Goal: Task Accomplishment & Management: Manage account settings

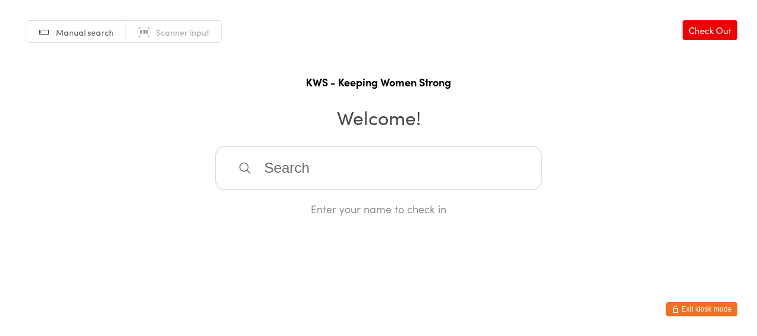
click at [702, 308] on button "Exit kiosk mode" at bounding box center [701, 309] width 71 height 14
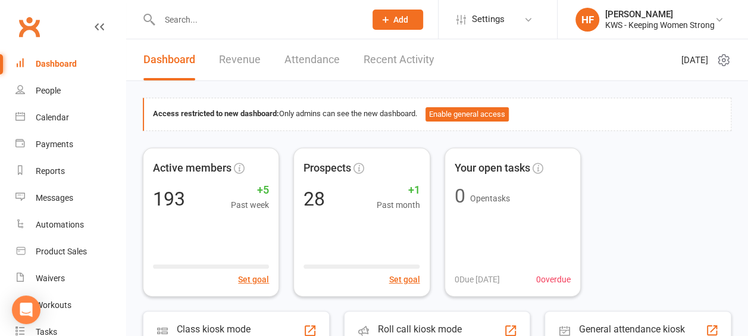
click at [218, 21] on input "text" at bounding box center [256, 19] width 201 height 17
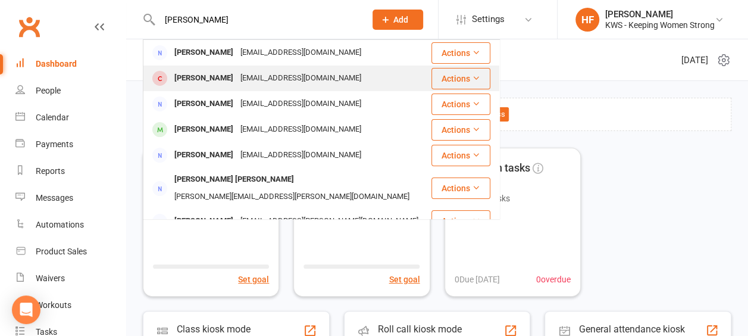
type input "[PERSON_NAME]"
click at [196, 79] on div "[PERSON_NAME]" at bounding box center [204, 78] width 66 height 17
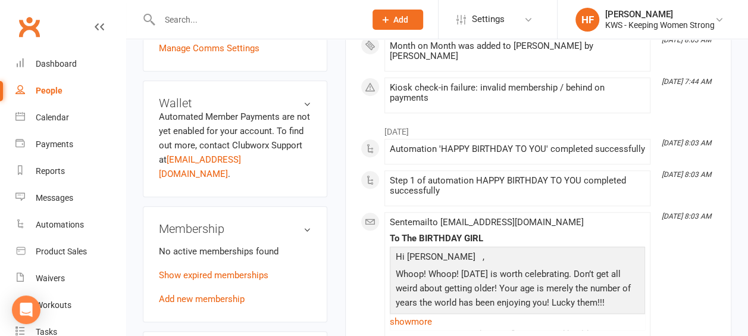
scroll to position [417, 0]
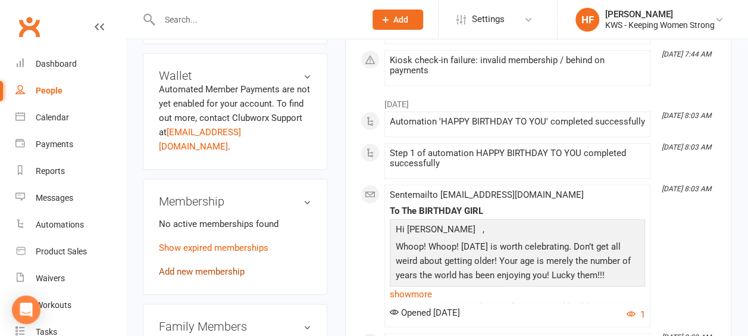
click at [219, 266] on link "Add new membership" at bounding box center [202, 271] width 86 height 11
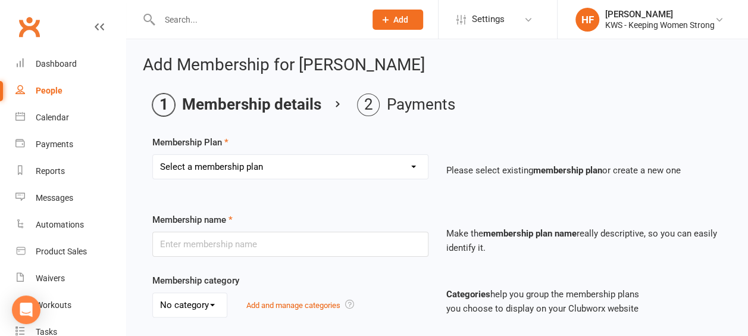
click at [417, 166] on select "Select a membership plan Create new Membership Plan Continual Monthly Membershi…" at bounding box center [290, 167] width 275 height 24
select select "2"
click at [153, 155] on select "Select a membership plan Create new Membership Plan Continual Monthly Membershi…" at bounding box center [290, 167] width 275 height 24
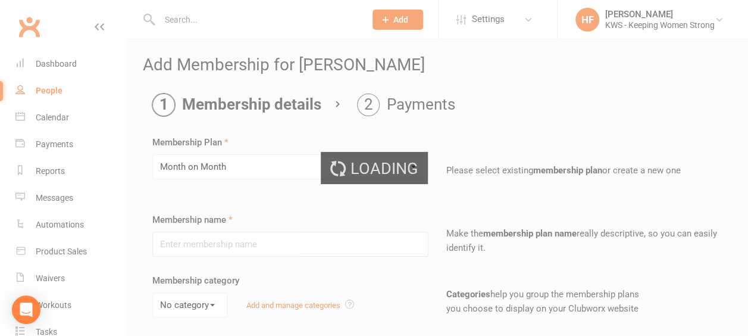
type input "Month on Month"
select select "0"
type input "1"
select select "2"
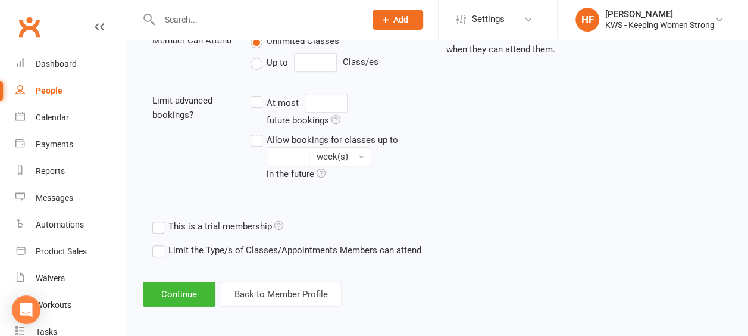
scroll to position [446, 0]
click at [191, 290] on button "Continue" at bounding box center [179, 293] width 73 height 25
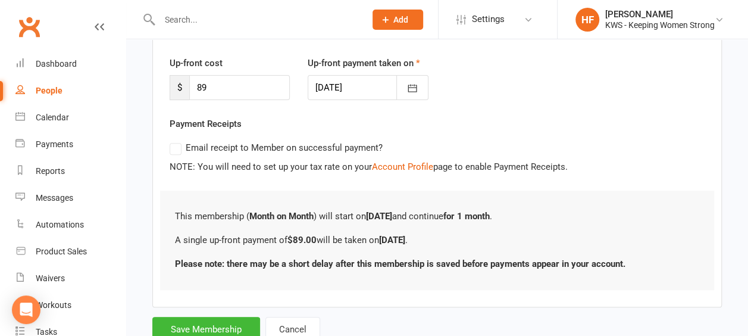
scroll to position [194, 0]
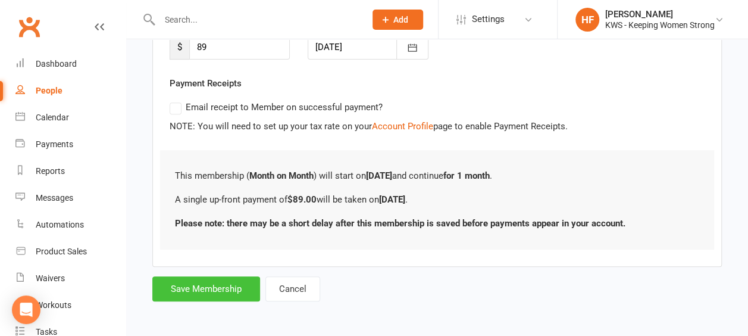
click at [227, 283] on button "Save Membership" at bounding box center [206, 288] width 108 height 25
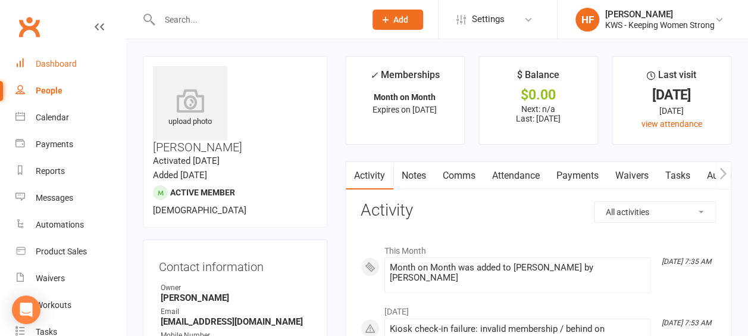
click at [65, 64] on div "Dashboard" at bounding box center [56, 64] width 41 height 10
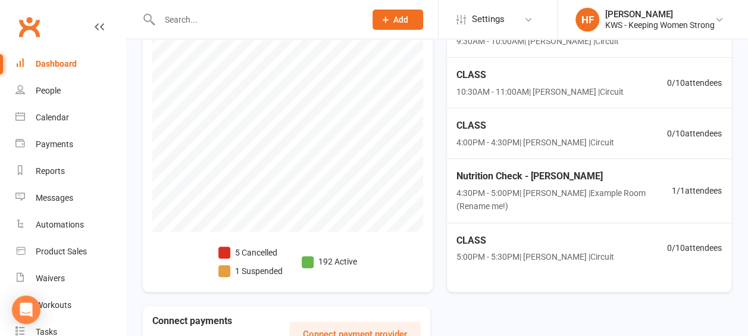
scroll to position [476, 0]
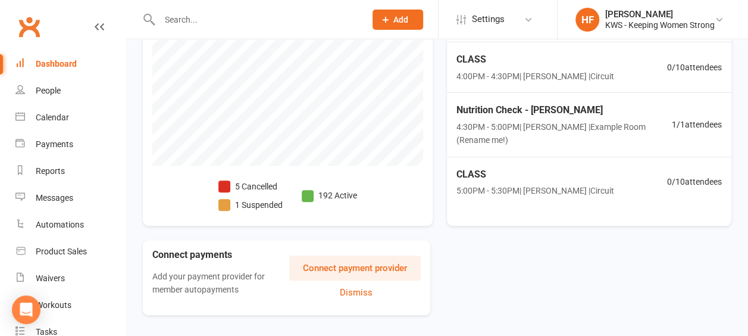
click at [226, 186] on span at bounding box center [224, 186] width 12 height 12
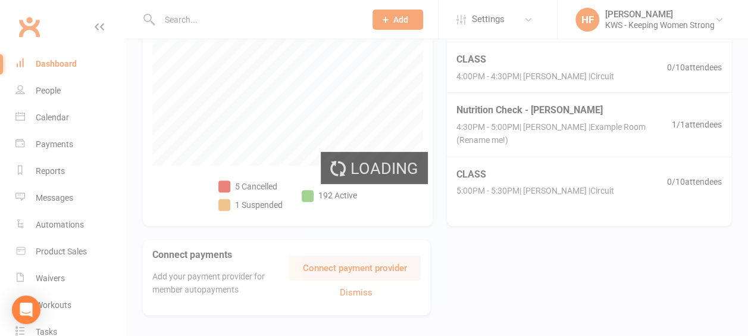
select select "no_trial"
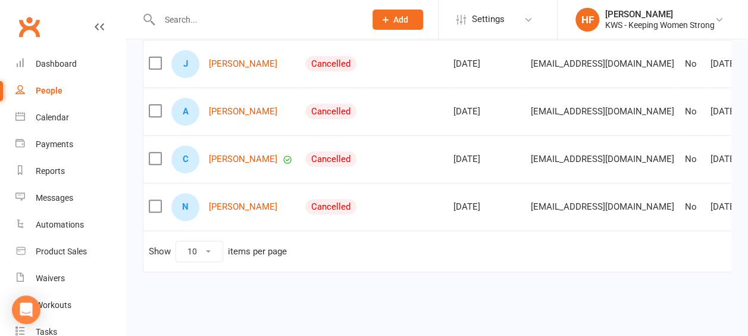
scroll to position [179, 0]
click at [236, 113] on link "Afrah Gaser" at bounding box center [243, 112] width 68 height 10
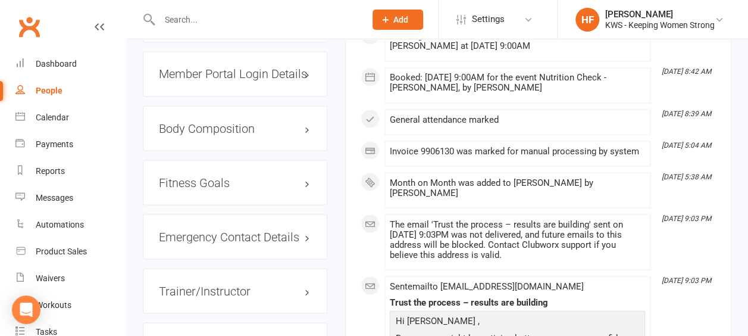
scroll to position [1071, 0]
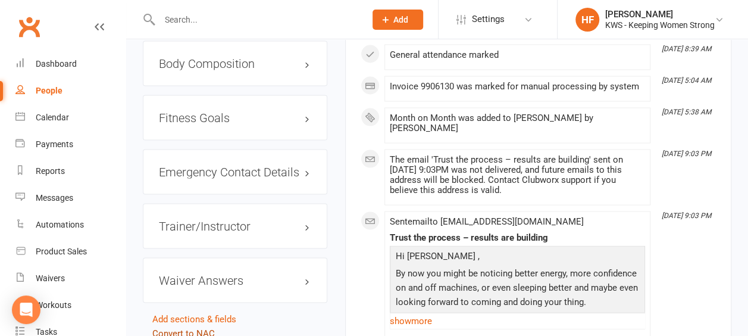
click at [185, 327] on link "Convert to NAC" at bounding box center [183, 332] width 62 height 11
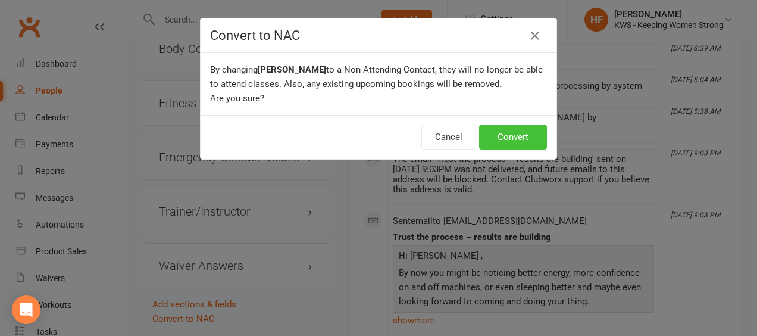
click at [516, 136] on button "Convert" at bounding box center [513, 136] width 68 height 25
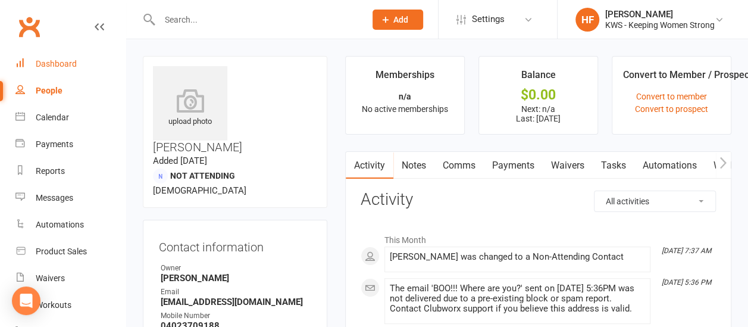
click at [62, 64] on div "Dashboard" at bounding box center [56, 64] width 41 height 10
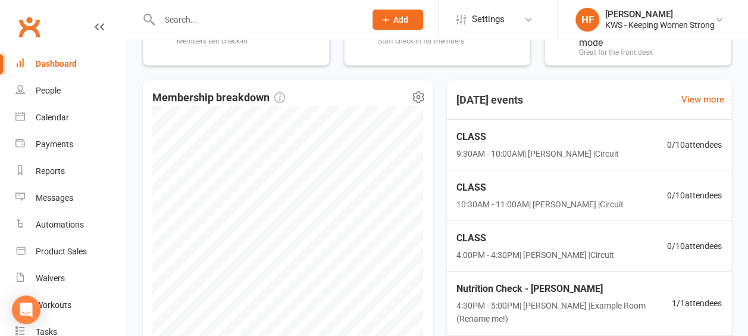
scroll to position [502, 0]
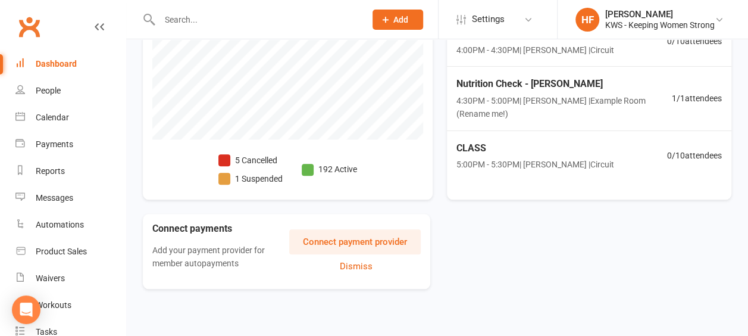
click at [225, 158] on span at bounding box center [224, 160] width 12 height 12
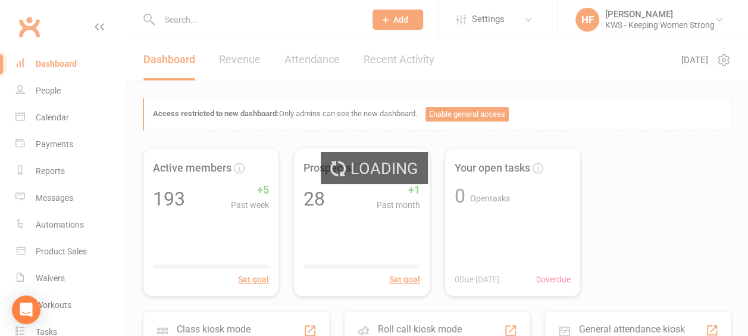
select select "no_trial"
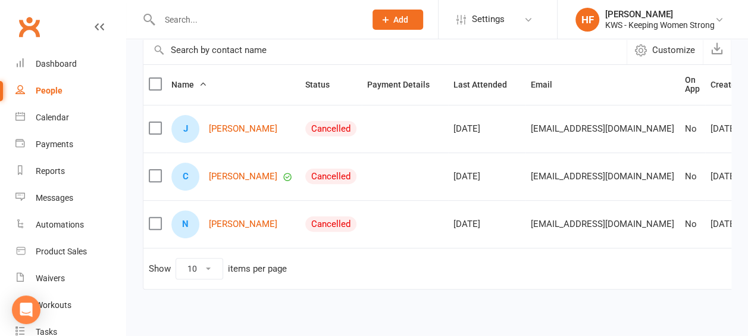
scroll to position [119, 0]
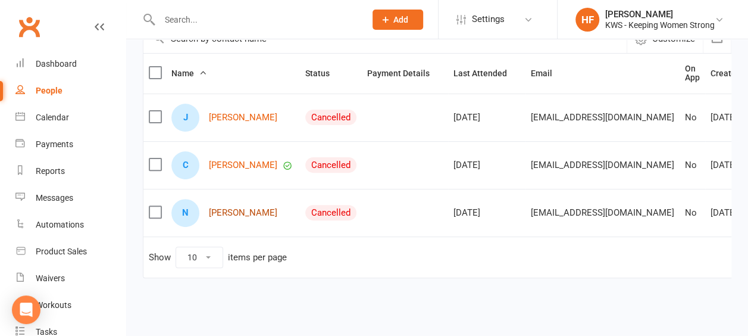
click at [249, 218] on link "Nirmala Velusamy" at bounding box center [243, 213] width 68 height 10
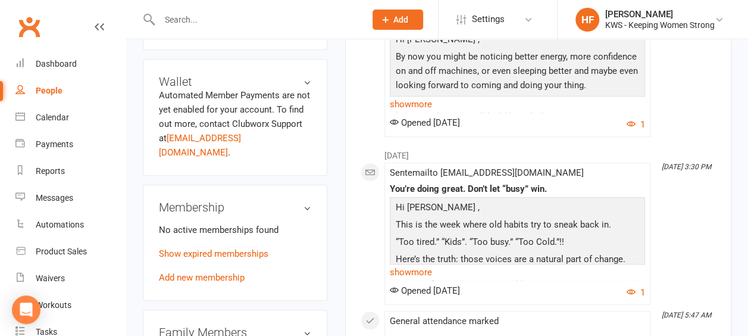
scroll to position [417, 0]
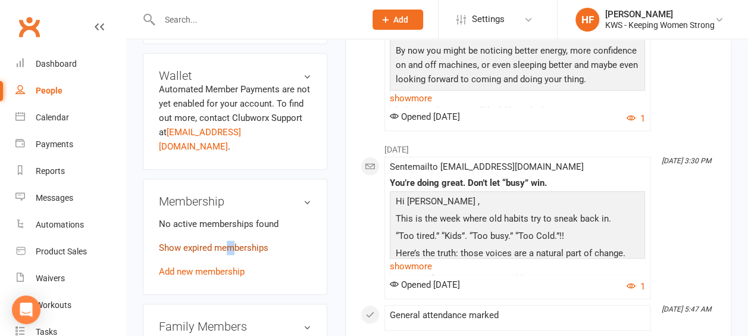
click at [231, 242] on link "Show expired memberships" at bounding box center [214, 247] width 110 height 11
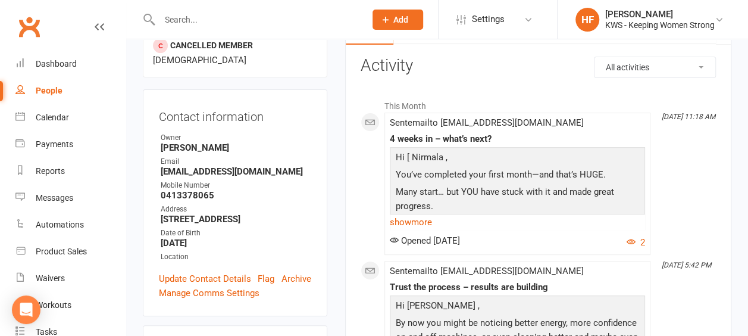
scroll to position [119, 0]
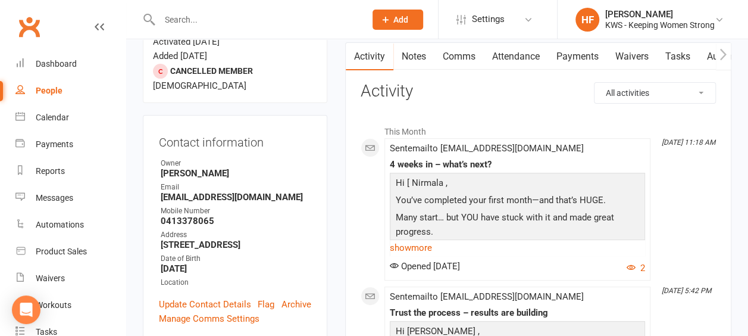
click at [462, 56] on link "Comms" at bounding box center [458, 56] width 49 height 27
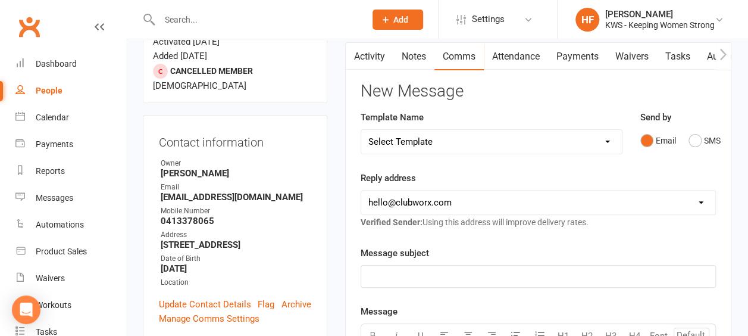
click at [608, 140] on select "Select Template [Email] KWS RENEWAL [Email] 1st WO CONFIRMATION [Email] 4 Week …" at bounding box center [491, 142] width 261 height 24
select select "6"
click at [361, 130] on select "Select Template [Email] KWS RENEWAL [Email] 1st WO CONFIRMATION [Email] 4 Week …" at bounding box center [491, 142] width 261 height 24
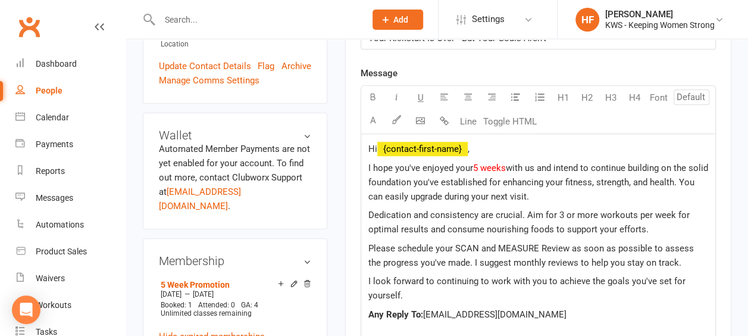
scroll to position [417, 0]
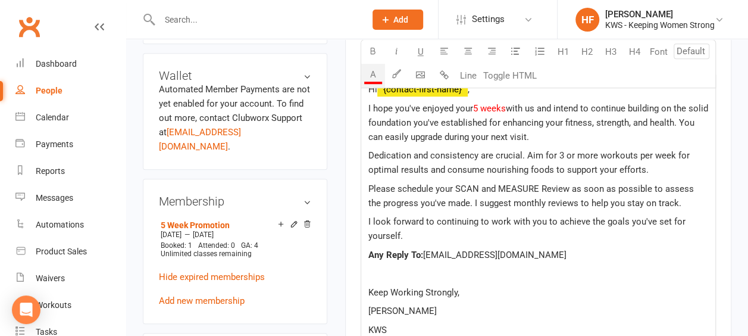
drag, startPoint x: 508, startPoint y: 105, endPoint x: 474, endPoint y: 107, distance: 34.0
click at [474, 107] on p "I hope you've enjoyed your 5 weeks with us and intend to continue building on t…" at bounding box center [538, 122] width 340 height 43
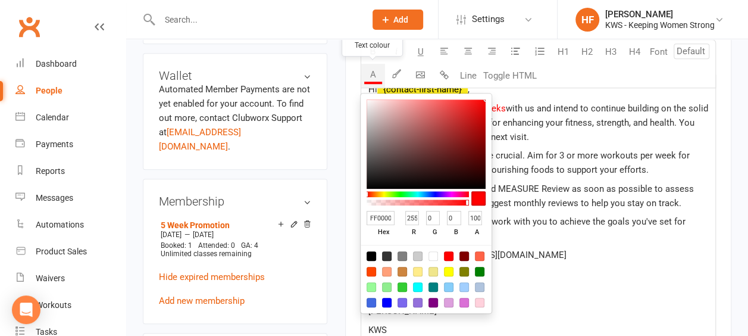
click at [377, 80] on button "A" at bounding box center [373, 76] width 24 height 24
click at [372, 254] on div at bounding box center [372, 256] width 10 height 10
type input "000000"
type input "0"
click at [613, 256] on p "Any Reply To: kws.keepingwomenstrong@gmail.com" at bounding box center [538, 255] width 340 height 14
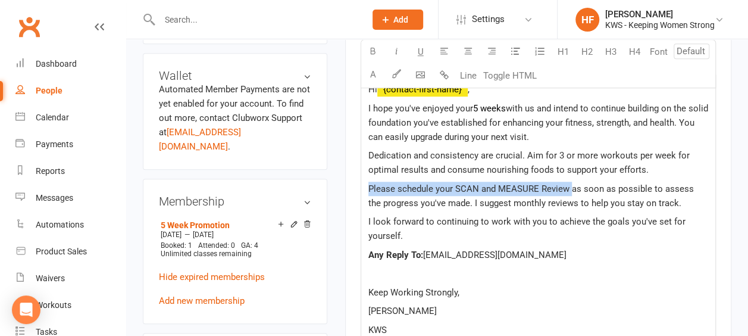
drag, startPoint x: 568, startPoint y: 186, endPoint x: 359, endPoint y: 131, distance: 215.4
click at [353, 183] on div "Activity Notes Comms Attendance Payments Waivers Tasks Automations Workouts Ass…" at bounding box center [538, 173] width 386 height 856
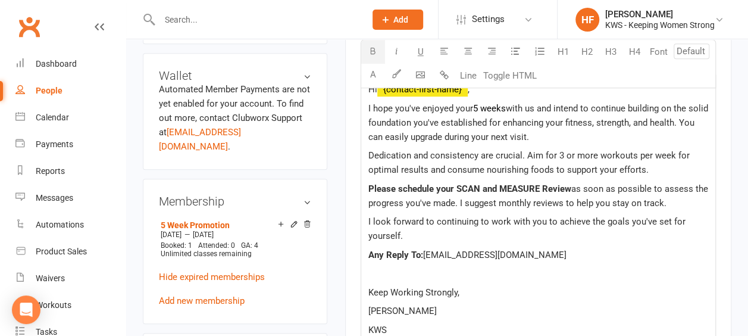
drag, startPoint x: 373, startPoint y: 50, endPoint x: 378, endPoint y: 54, distance: 6.3
click at [373, 51] on icon "button" at bounding box center [372, 50] width 9 height 9
click at [619, 266] on p at bounding box center [538, 273] width 340 height 14
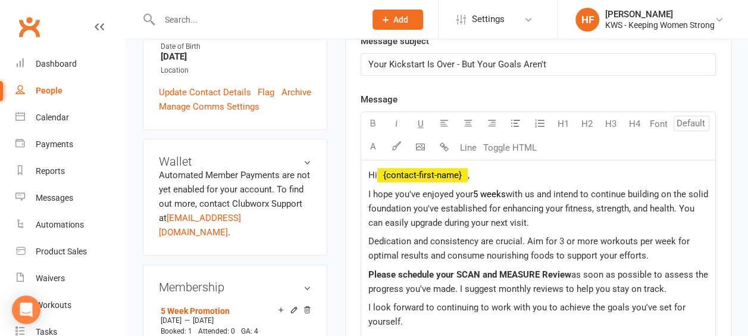
scroll to position [357, 0]
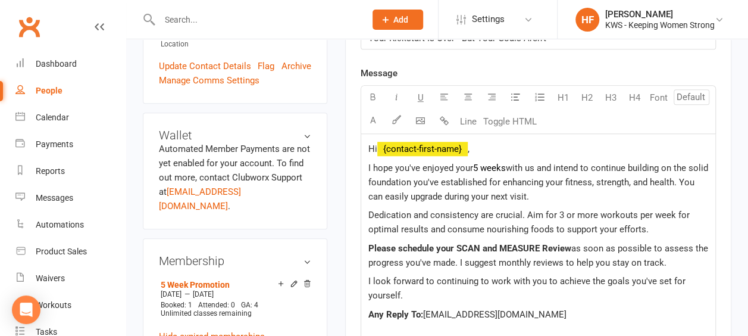
click at [461, 193] on span "with us and intend to continue building on the solid foundation you've establis…" at bounding box center [539, 181] width 342 height 39
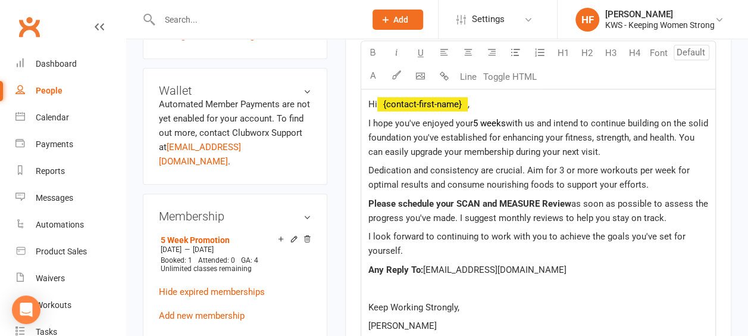
scroll to position [476, 0]
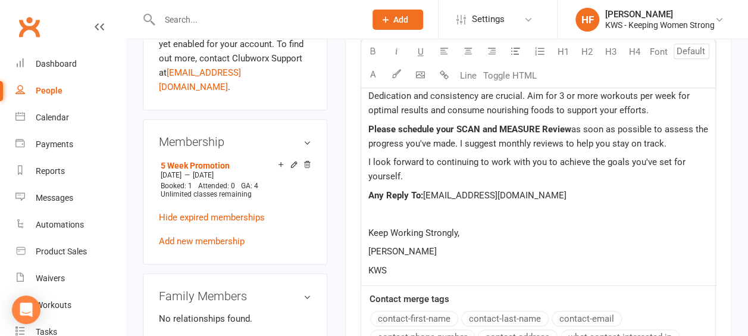
click at [381, 214] on p at bounding box center [538, 214] width 340 height 14
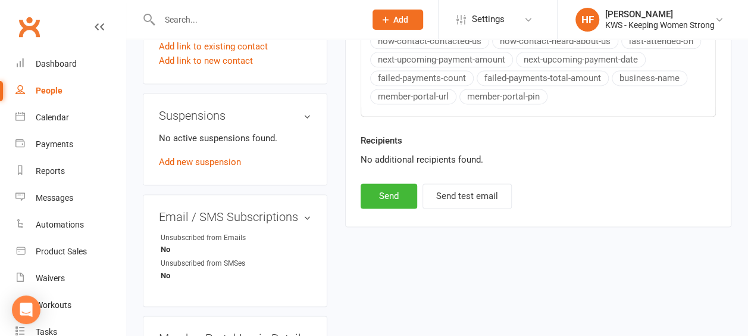
scroll to position [833, 0]
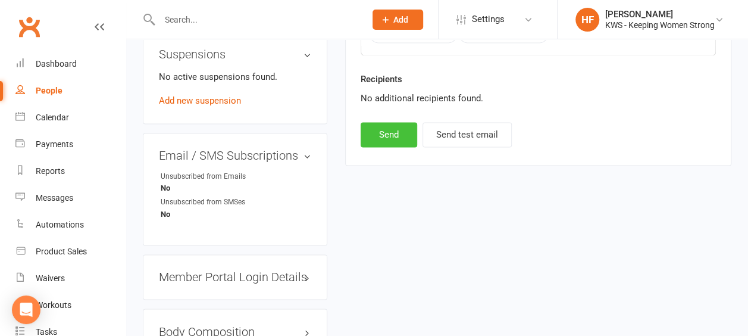
click at [386, 132] on button "Send" at bounding box center [389, 134] width 57 height 25
select select
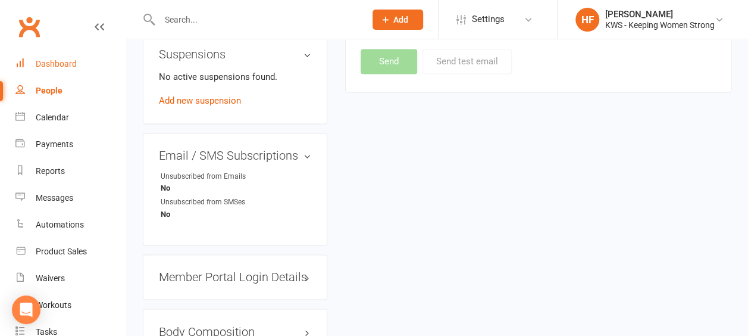
click at [60, 65] on div "Dashboard" at bounding box center [56, 64] width 41 height 10
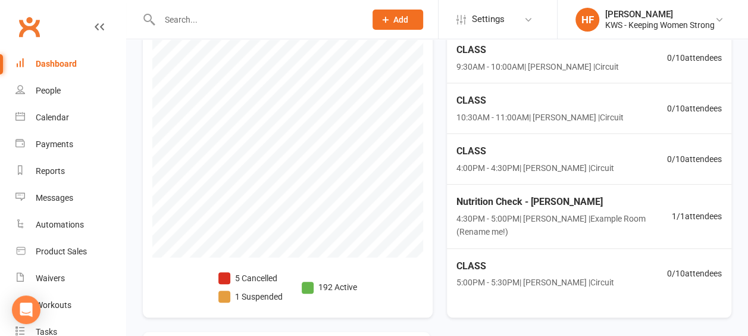
scroll to position [502, 0]
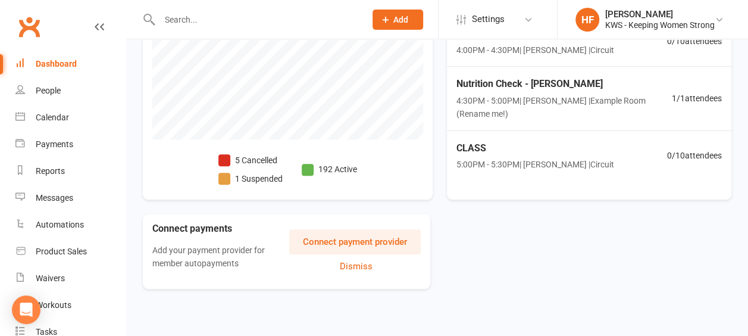
click at [225, 157] on span at bounding box center [224, 160] width 12 height 12
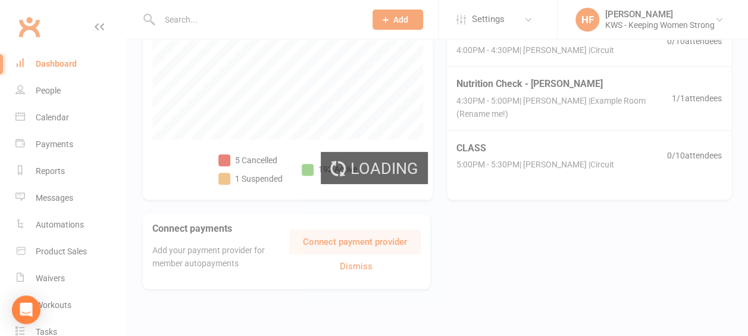
click at [225, 157] on div "Loading" at bounding box center [374, 168] width 748 height 336
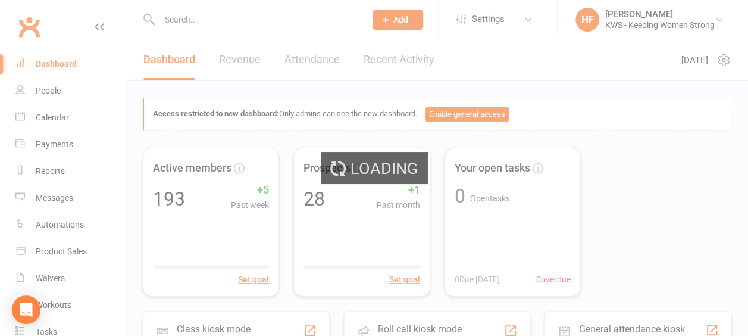
select select "no_trial"
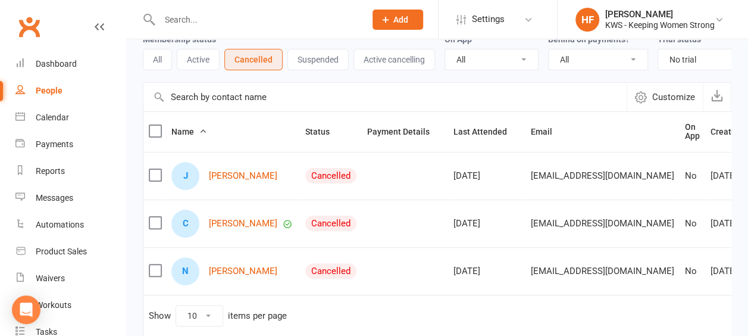
scroll to position [119, 0]
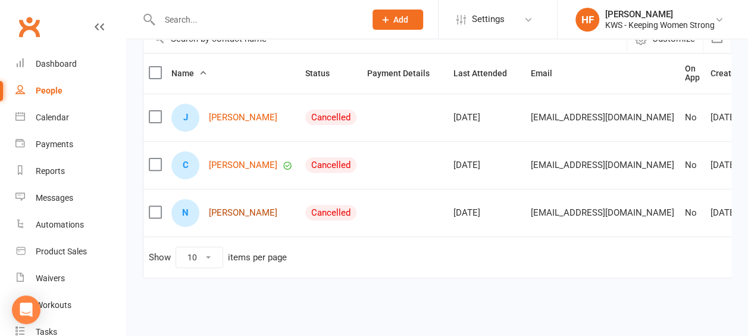
click at [257, 218] on link "Nirmala Velusamy" at bounding box center [243, 213] width 68 height 10
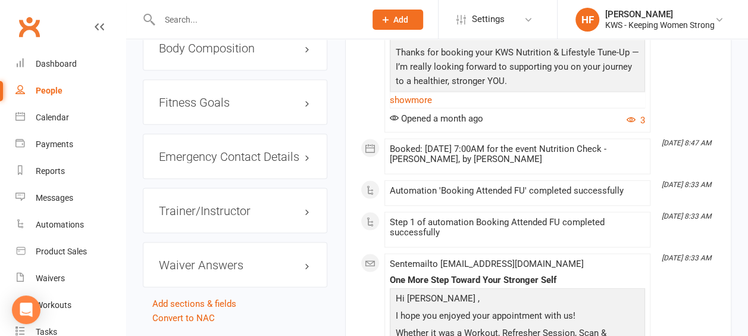
scroll to position [1190, 0]
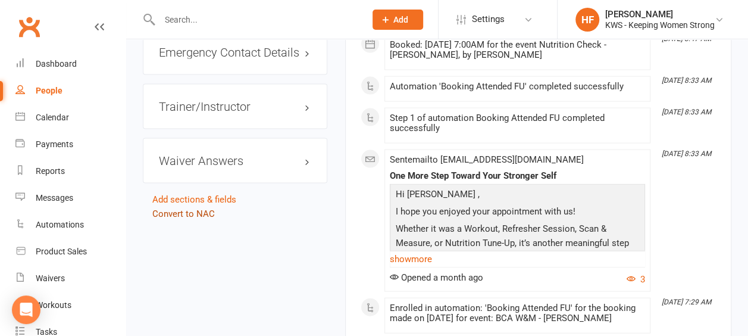
click at [180, 208] on link "Convert to NAC" at bounding box center [183, 213] width 62 height 11
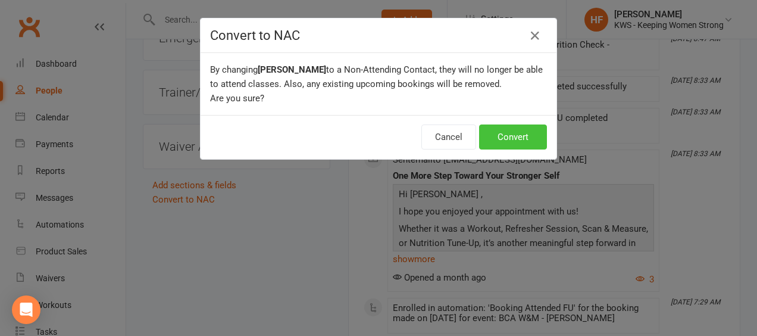
drag, startPoint x: 506, startPoint y: 138, endPoint x: 510, endPoint y: 132, distance: 6.9
click at [510, 132] on button "Convert" at bounding box center [513, 136] width 68 height 25
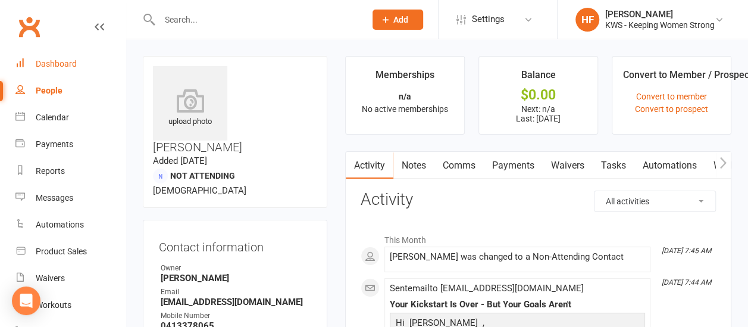
click at [69, 64] on div "Dashboard" at bounding box center [56, 64] width 41 height 10
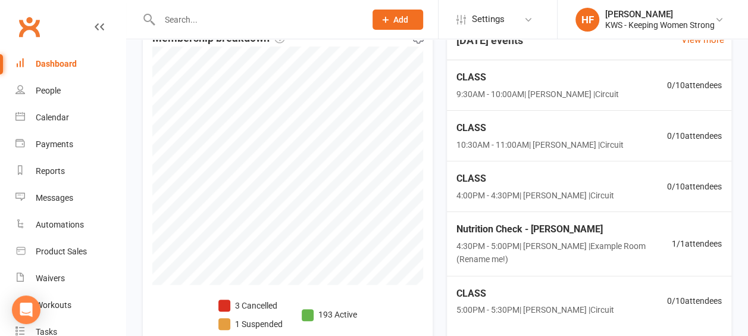
scroll to position [476, 0]
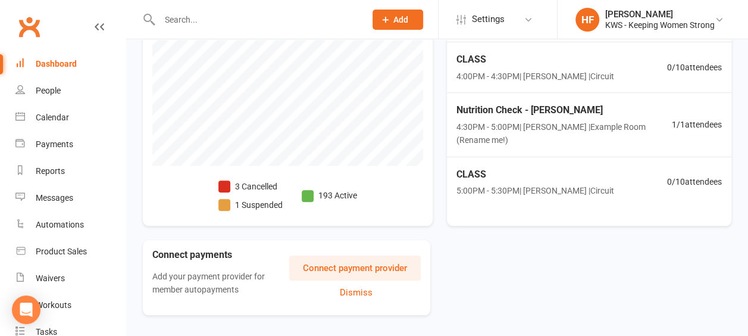
click at [219, 185] on span at bounding box center [224, 186] width 12 height 12
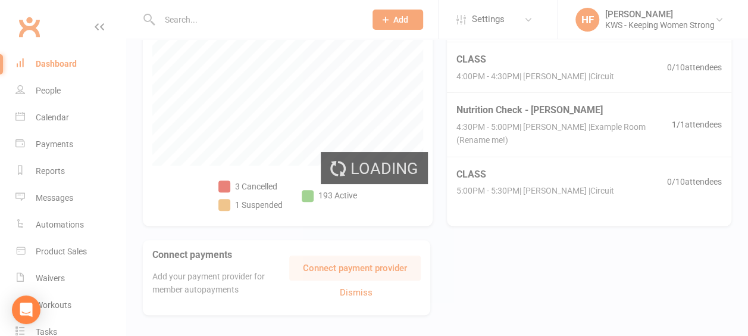
select select "no_trial"
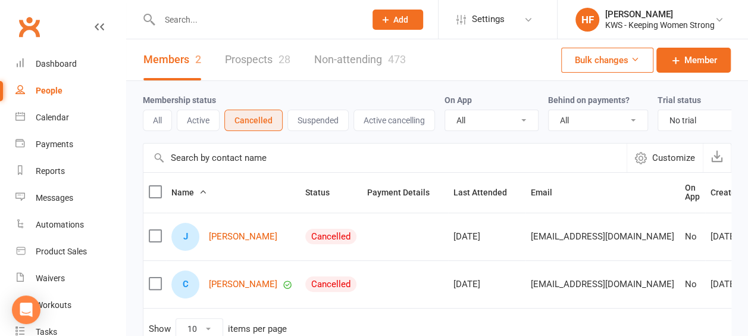
scroll to position [60, 0]
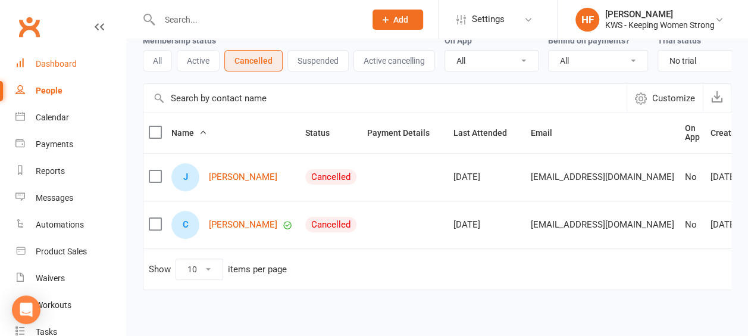
click at [64, 64] on div "Dashboard" at bounding box center [56, 64] width 41 height 10
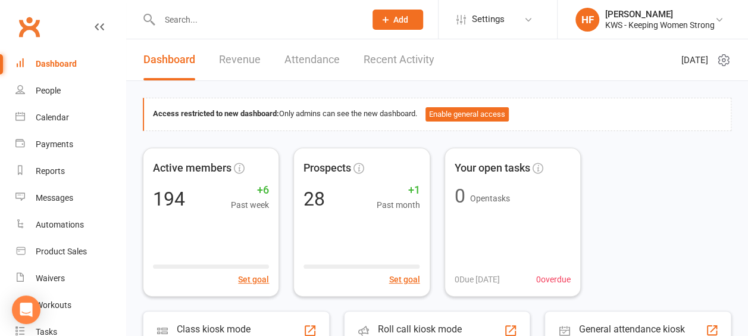
click at [199, 21] on input "text" at bounding box center [256, 19] width 201 height 17
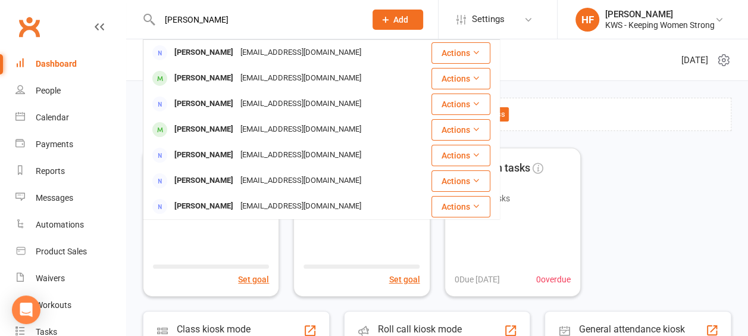
type input "trish"
click at [67, 64] on div "Dashboard" at bounding box center [56, 64] width 41 height 10
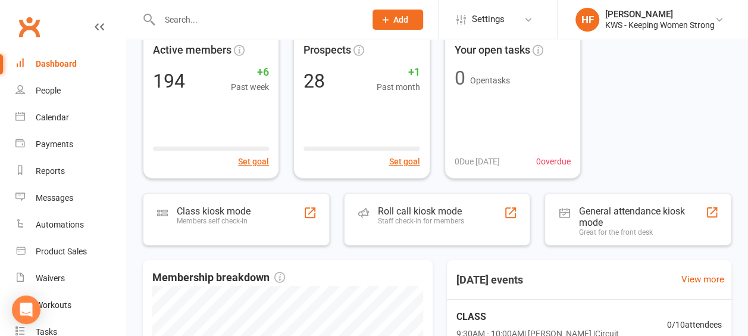
scroll to position [119, 0]
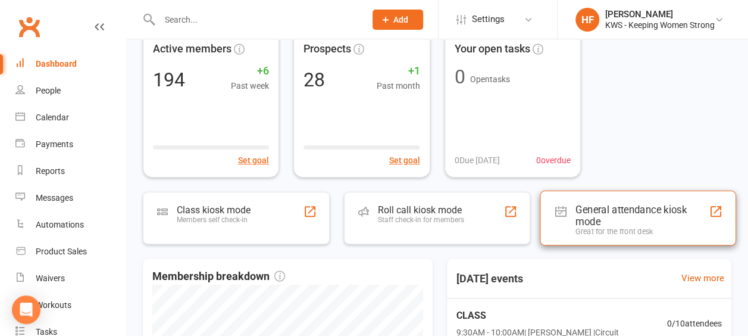
click at [604, 209] on div "General attendance kiosk mode" at bounding box center [642, 215] width 133 height 24
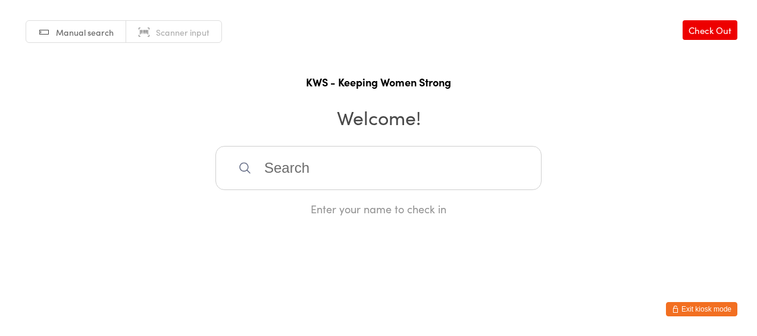
click at [299, 170] on input "search" at bounding box center [378, 168] width 326 height 44
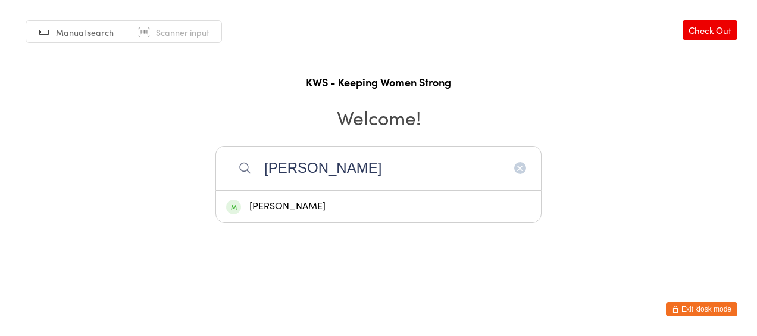
type input "[PERSON_NAME]"
click at [310, 202] on div "[PERSON_NAME]" at bounding box center [378, 206] width 305 height 16
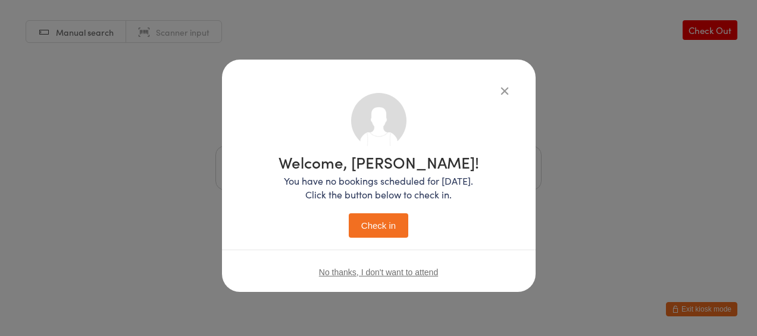
click at [379, 224] on button "Check in" at bounding box center [379, 225] width 60 height 24
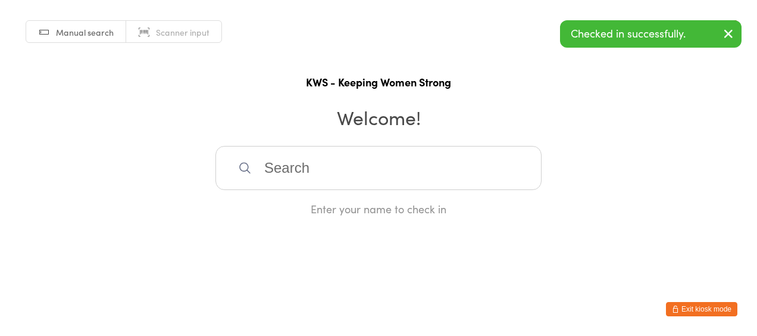
click at [691, 309] on button "Exit kiosk mode" at bounding box center [701, 309] width 71 height 14
